Goal: Transaction & Acquisition: Purchase product/service

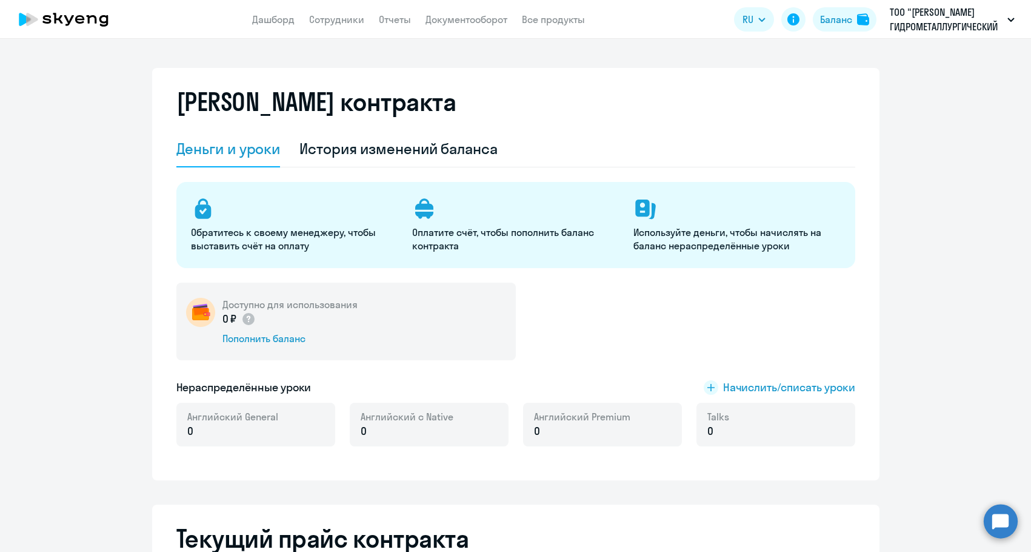
select select "english_adult_not_native_speaker"
click at [293, 344] on div "Пополнить баланс" at bounding box center [289, 338] width 135 height 13
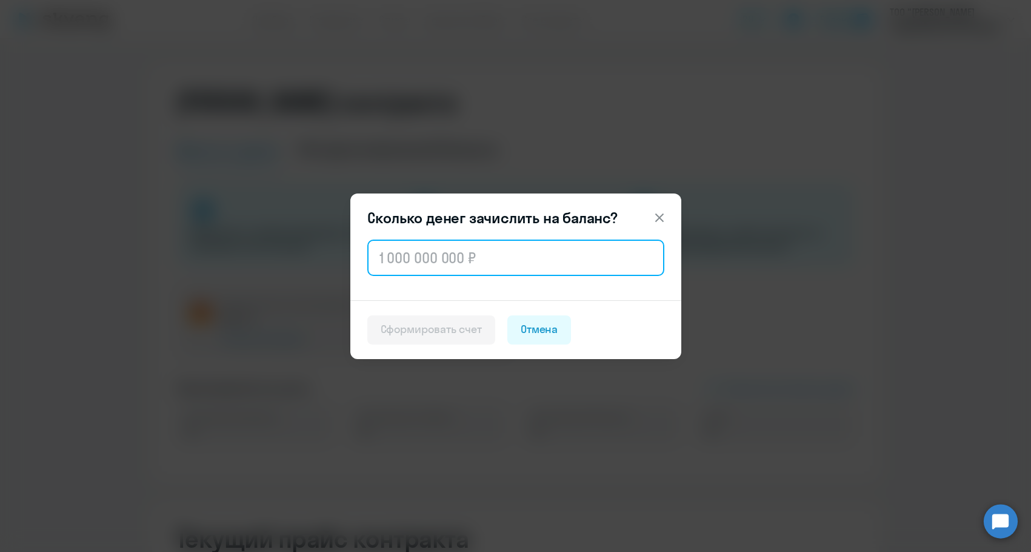
click at [496, 272] on input "text" at bounding box center [515, 257] width 297 height 36
paste input "99 453"
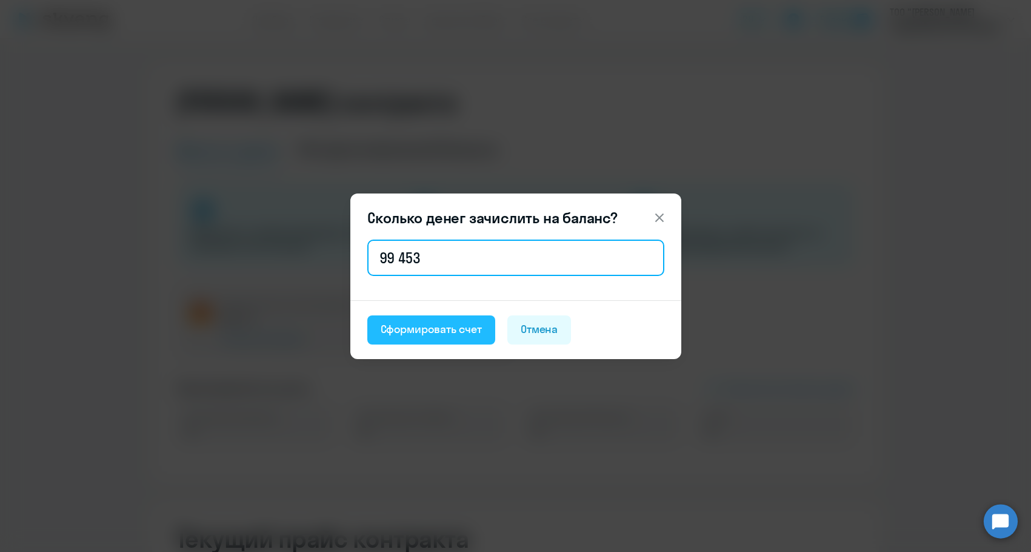
type input "99 453"
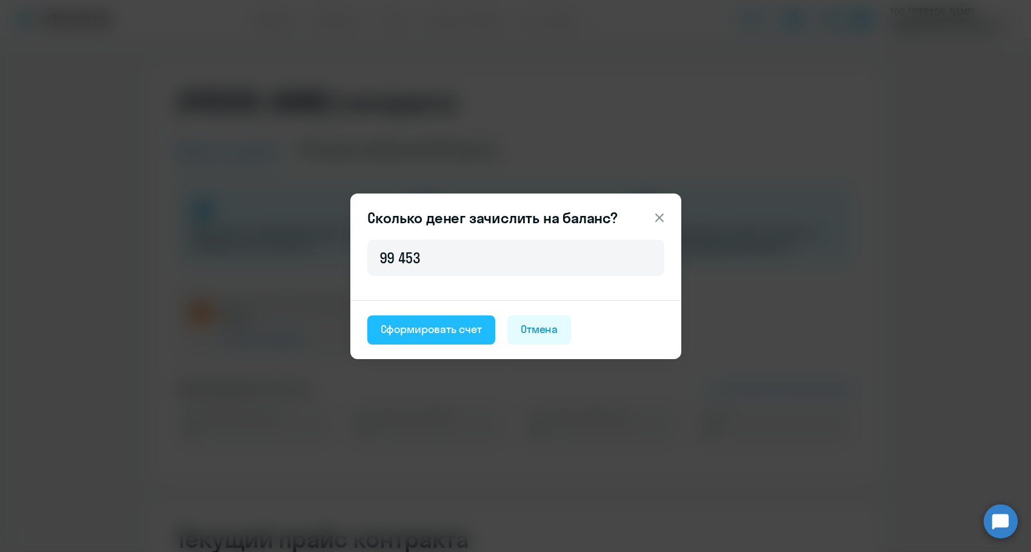
click at [443, 334] on div "Сформировать счет" at bounding box center [431, 329] width 101 height 16
